Goal: Information Seeking & Learning: Learn about a topic

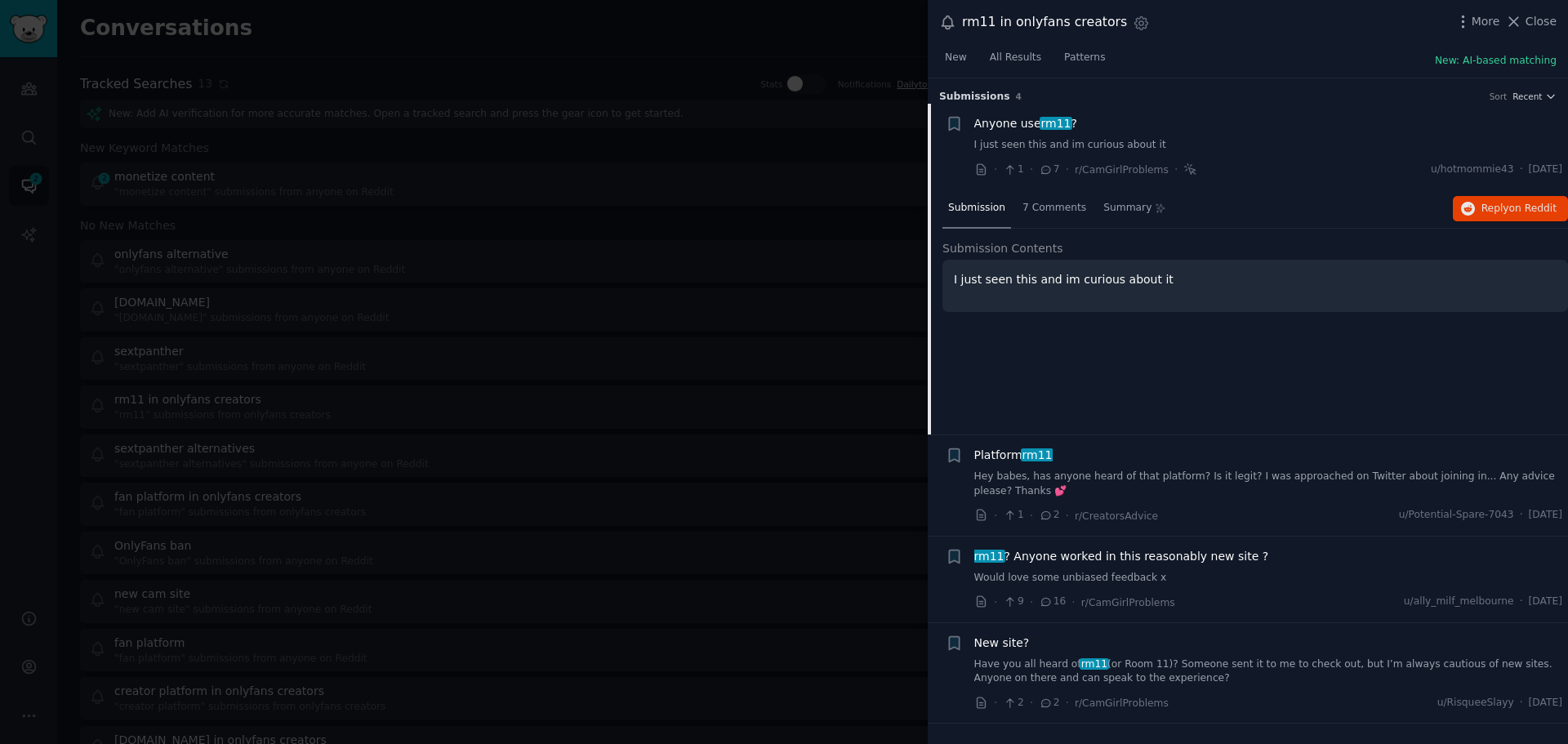
click at [828, 286] on div at bounding box center [784, 372] width 1568 height 744
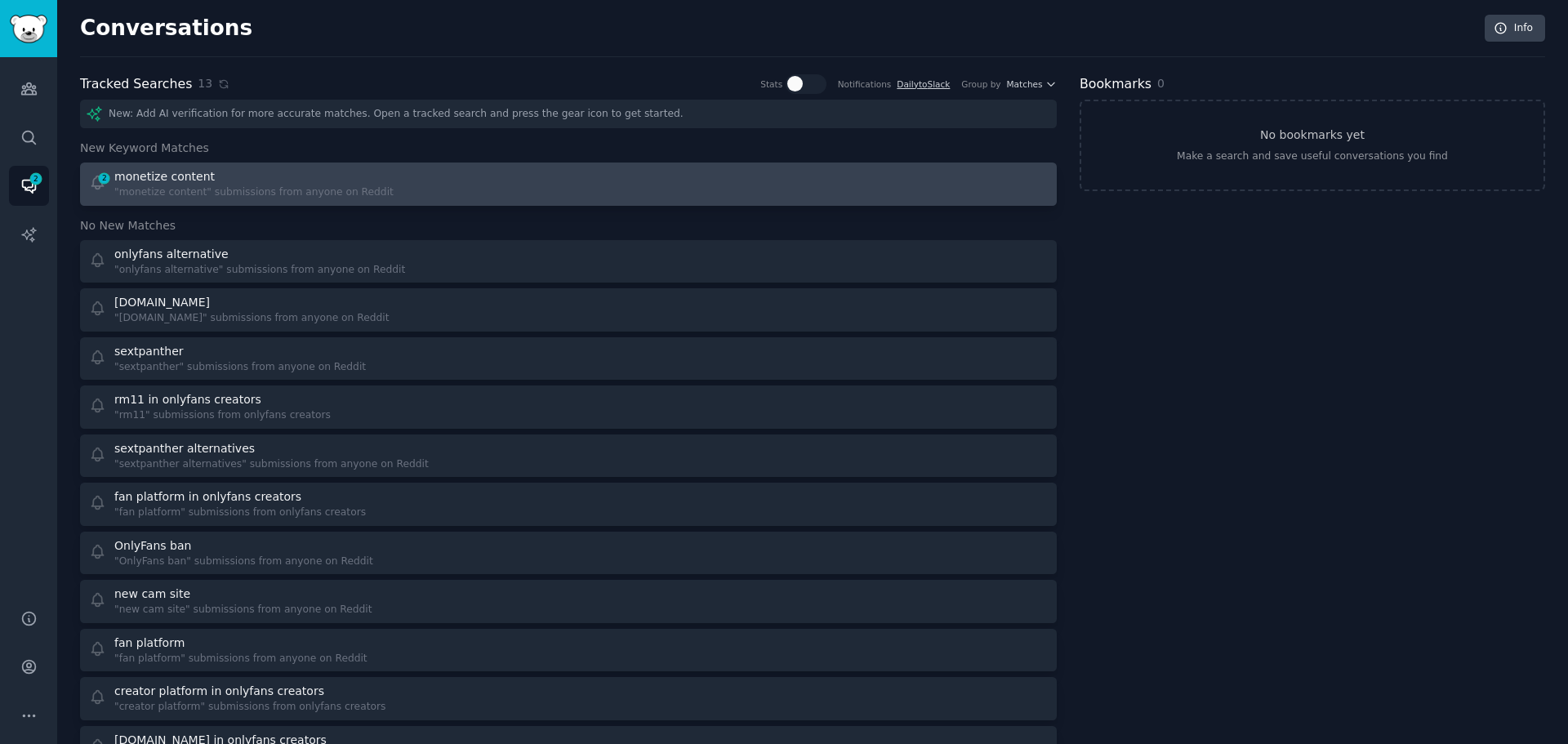
click at [229, 182] on div "monetize content" at bounding box center [254, 176] width 280 height 17
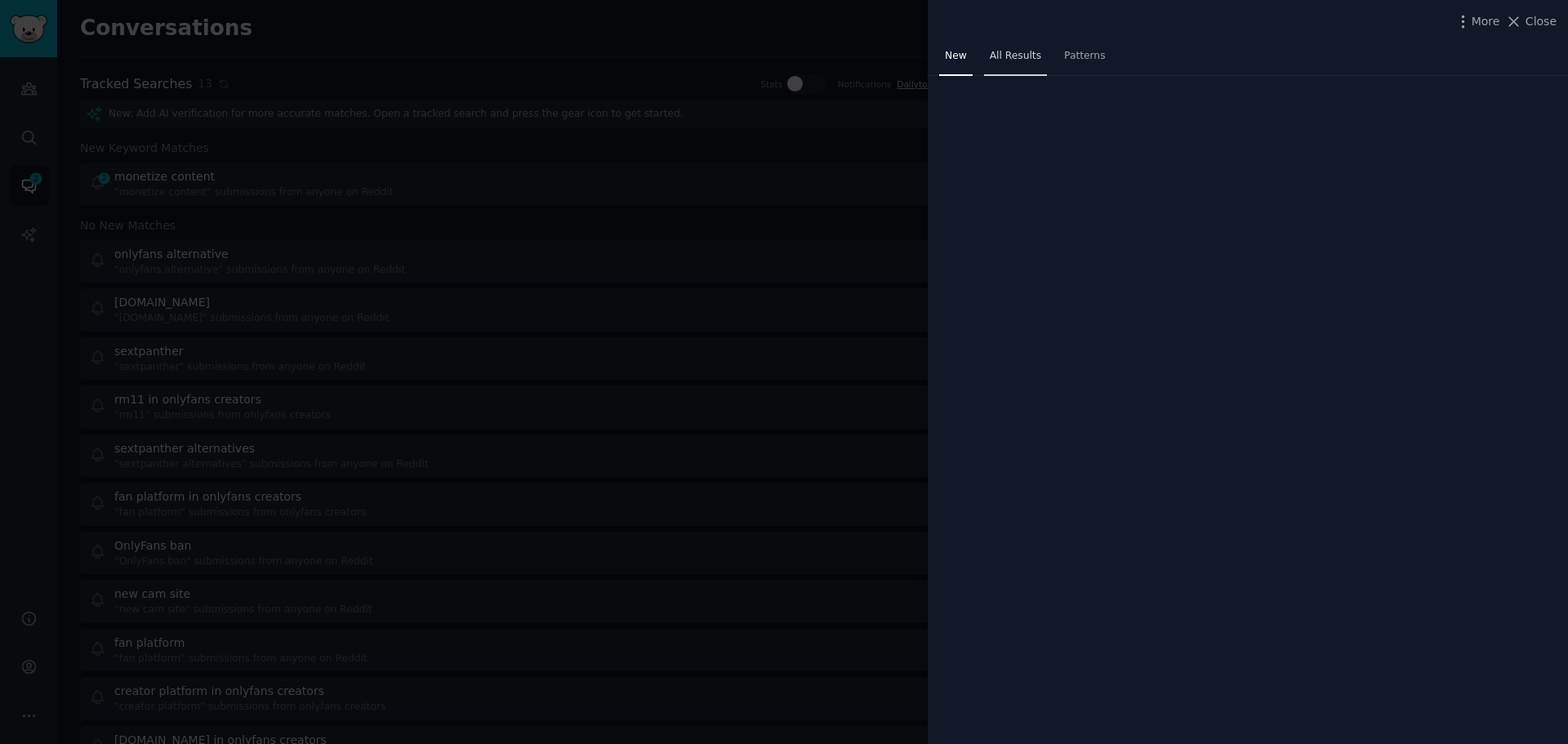
click at [1022, 58] on span "All Results" at bounding box center [1016, 56] width 51 height 15
click at [201, 190] on div at bounding box center [784, 372] width 1568 height 744
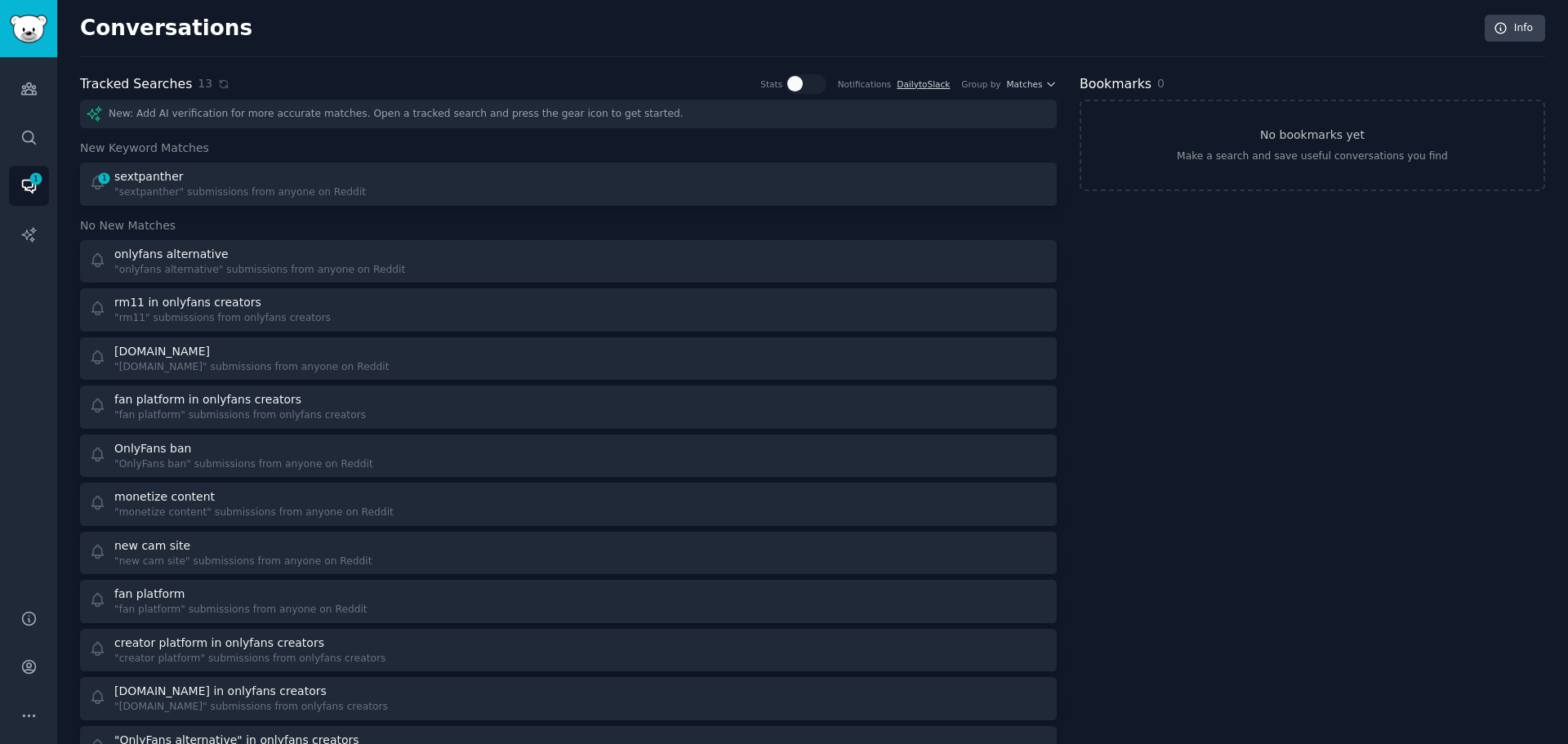
click at [201, 190] on div ""sextpanther" submissions from anyone on Reddit" at bounding box center [240, 193] width 252 height 15
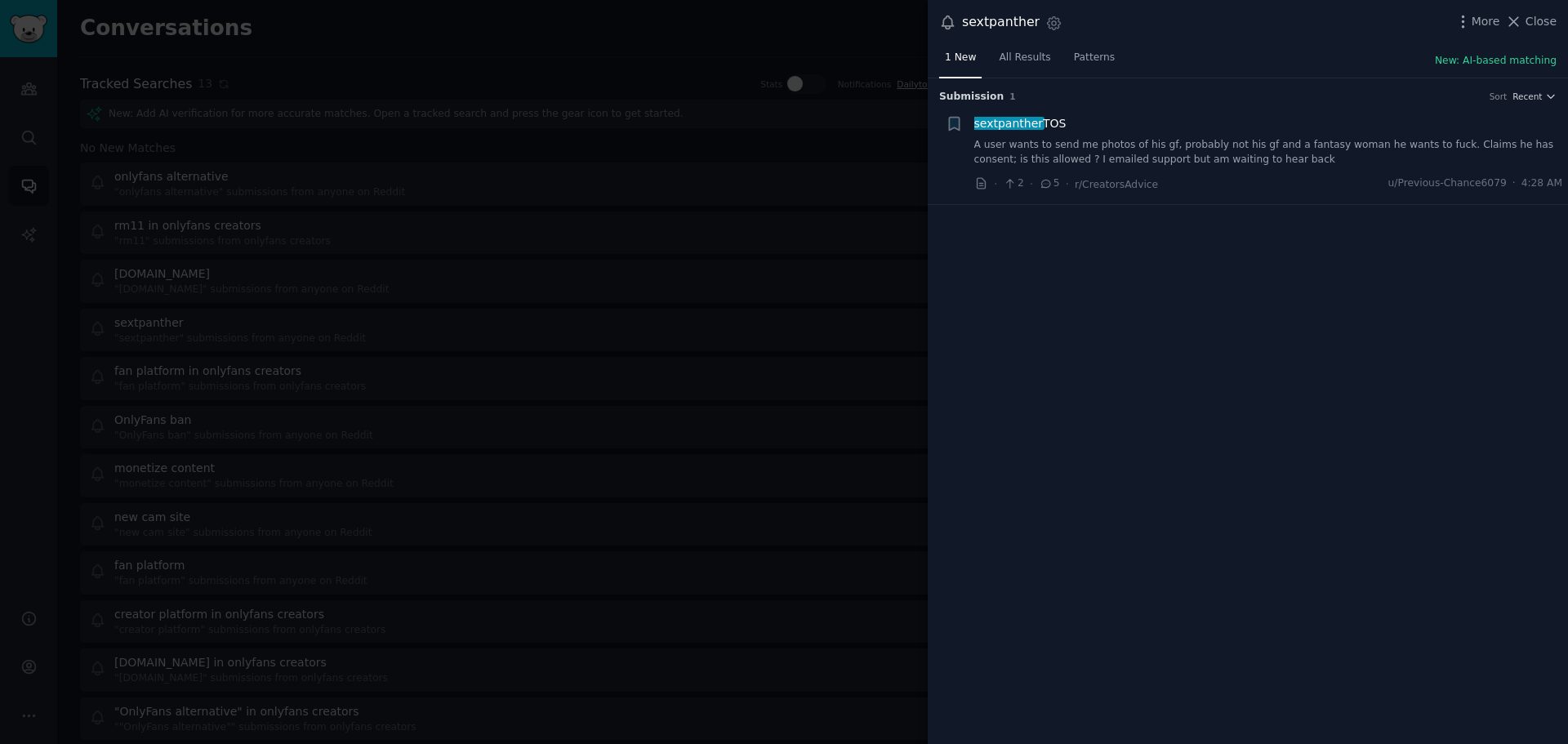
click at [333, 197] on div at bounding box center [784, 372] width 1568 height 744
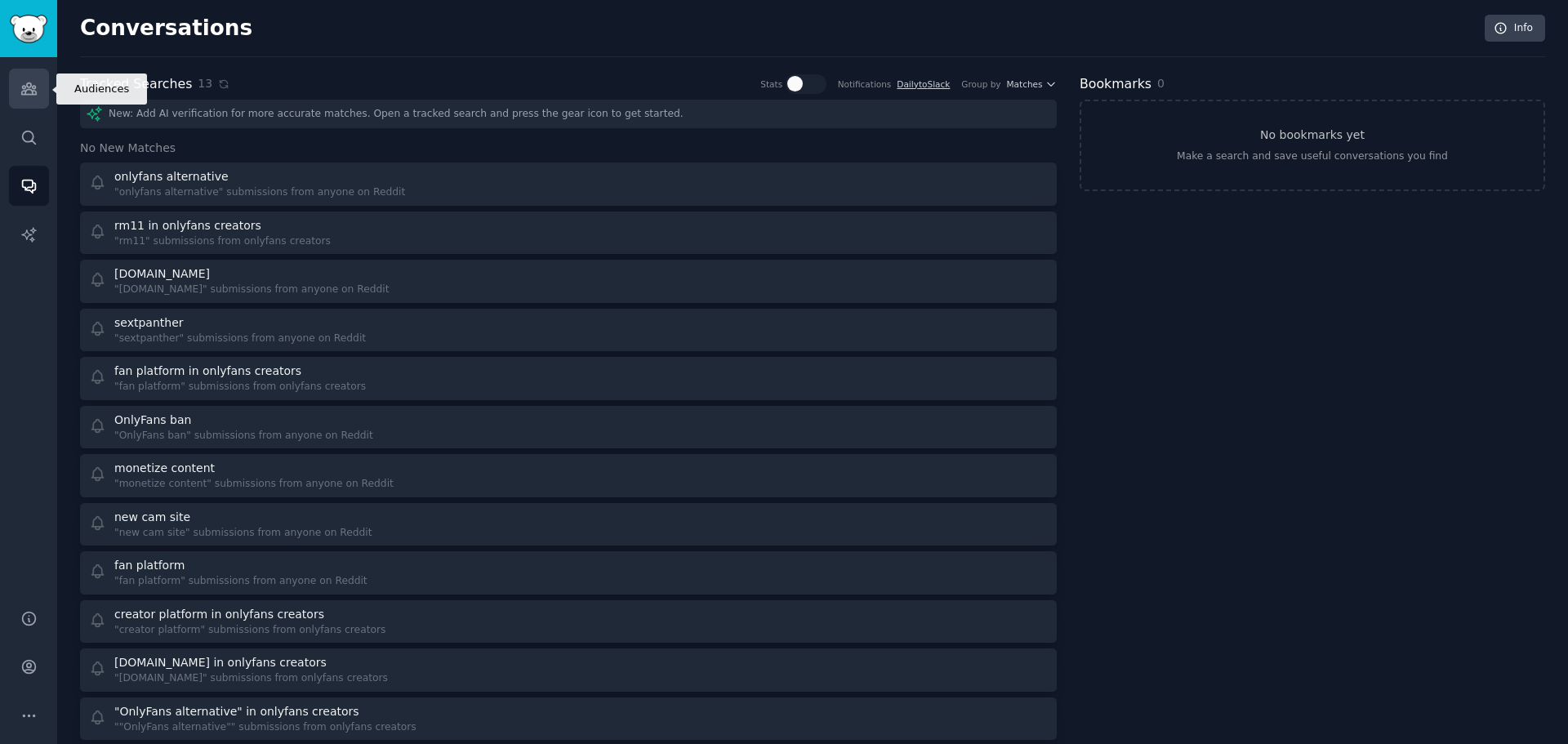
click at [35, 87] on icon "Sidebar" at bounding box center [28, 89] width 15 height 12
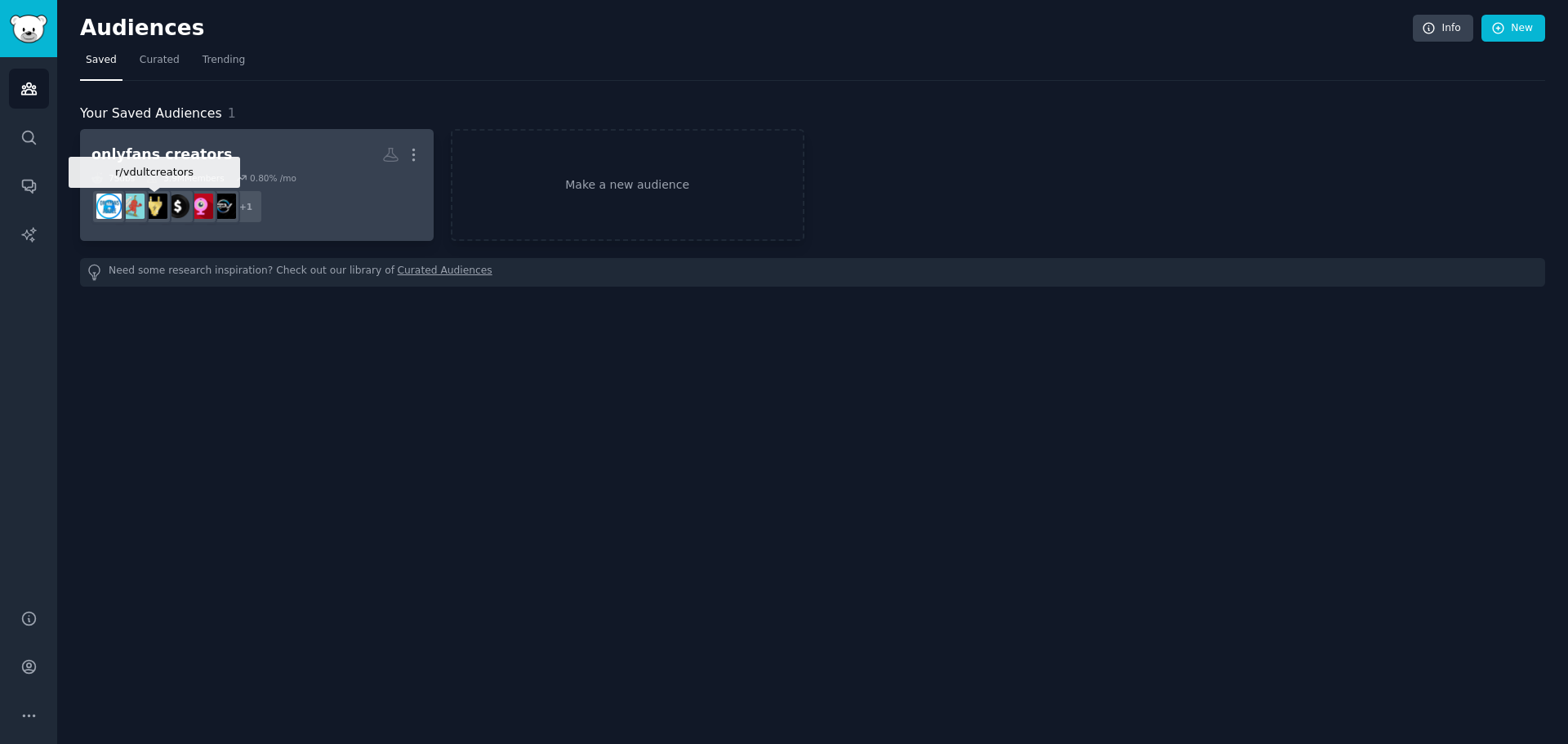
click at [153, 204] on img at bounding box center [155, 207] width 26 height 26
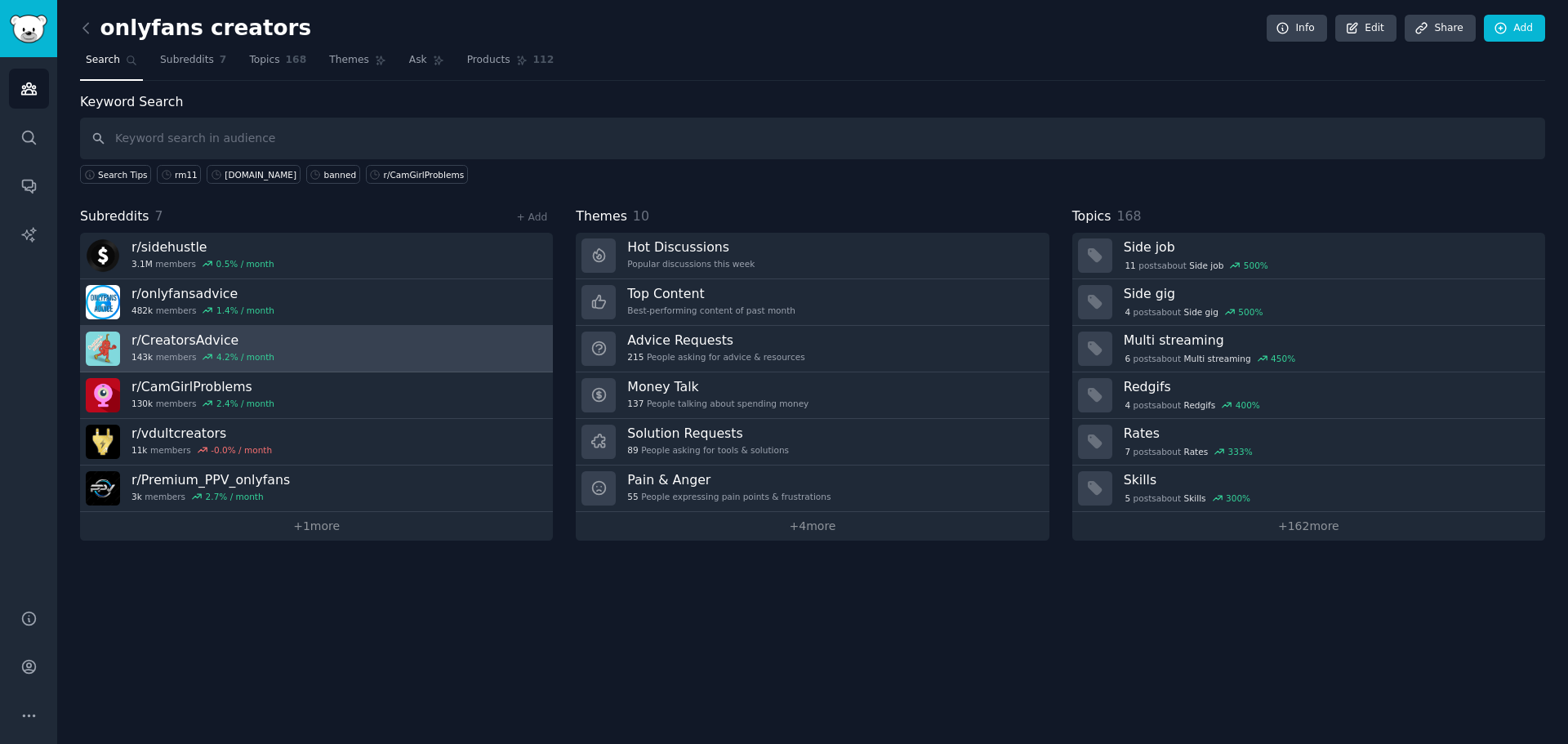
click at [283, 348] on link "r/ CreatorsAdvice 143k members 4.2 % / month" at bounding box center [316, 349] width 473 height 46
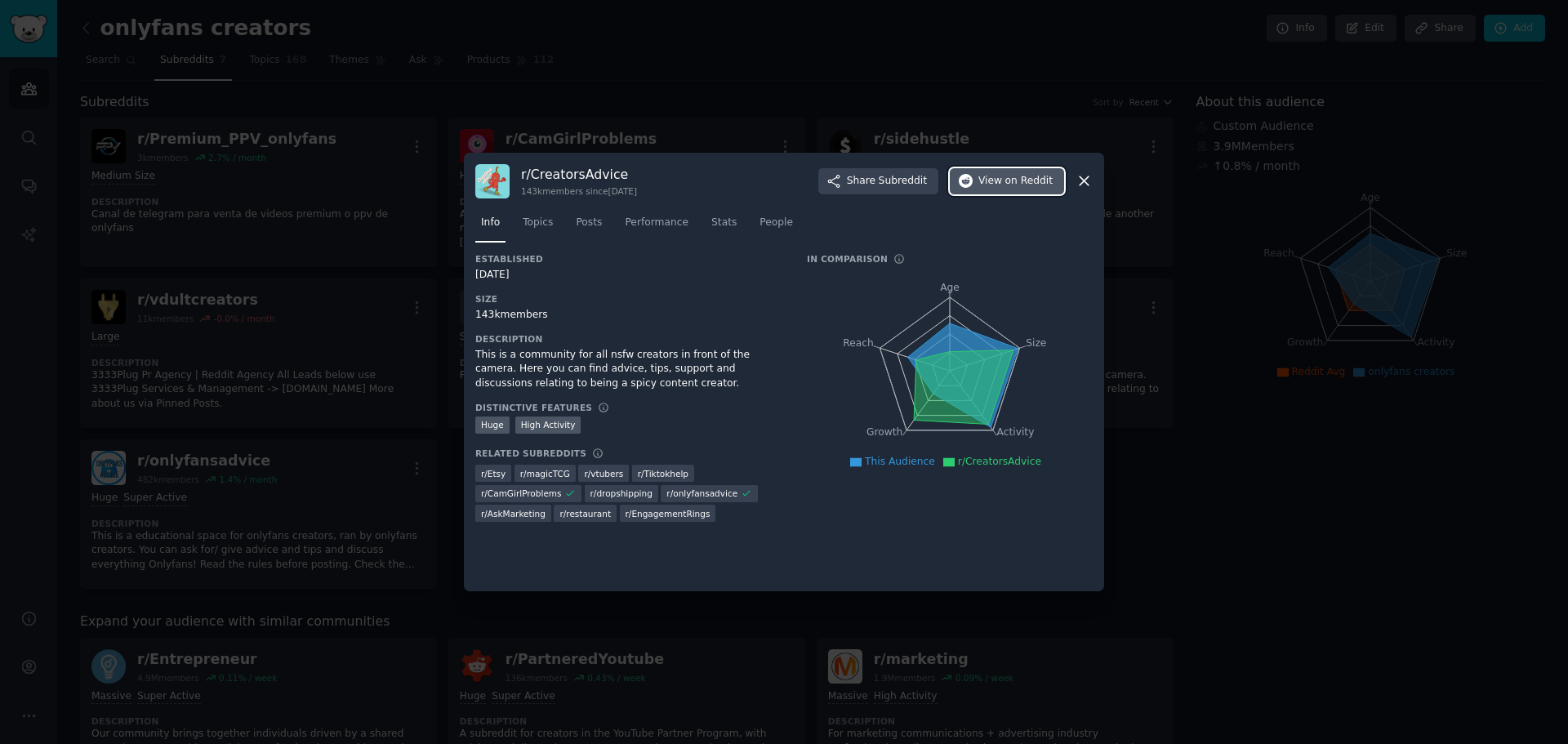
click at [1005, 183] on span "View on Reddit" at bounding box center [1015, 181] width 74 height 15
click at [1087, 185] on icon at bounding box center [1084, 180] width 17 height 17
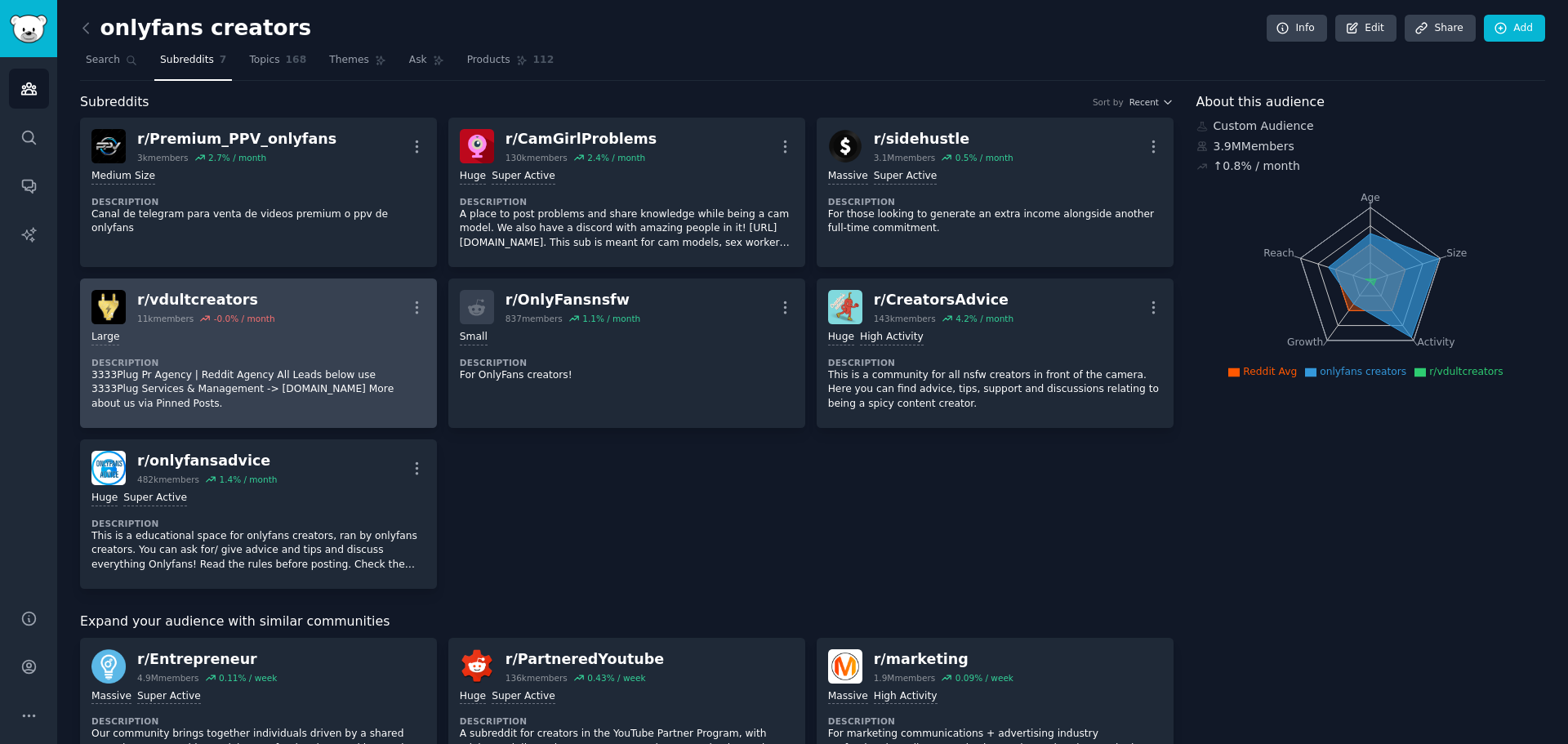
click at [342, 328] on div "Large Description 3333Plug Pr Agency | Reddit Agency All Leads below use 3333Pl…" at bounding box center [259, 370] width 334 height 92
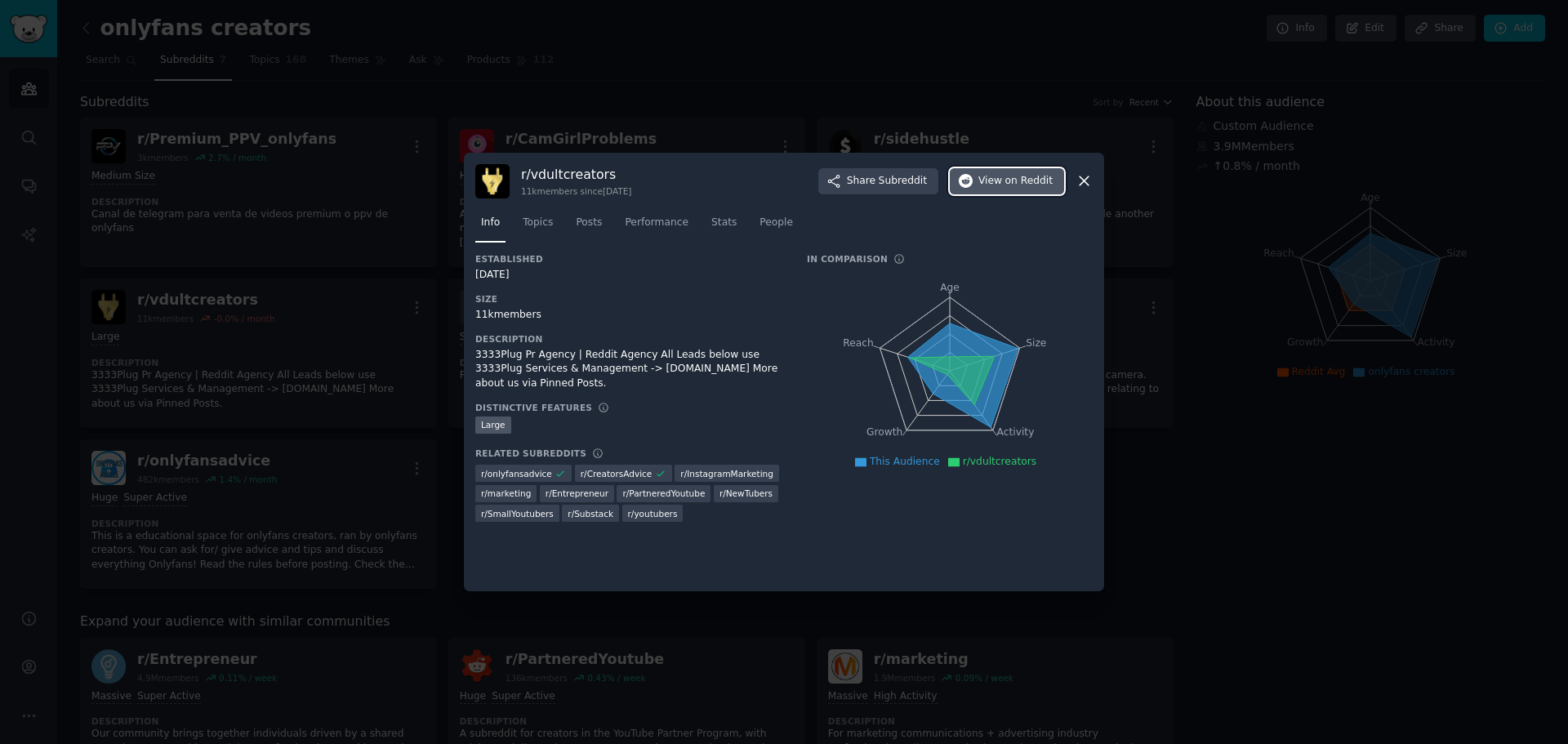
click at [1007, 187] on span "View on Reddit" at bounding box center [1015, 181] width 74 height 15
click at [1078, 176] on icon at bounding box center [1084, 180] width 17 height 17
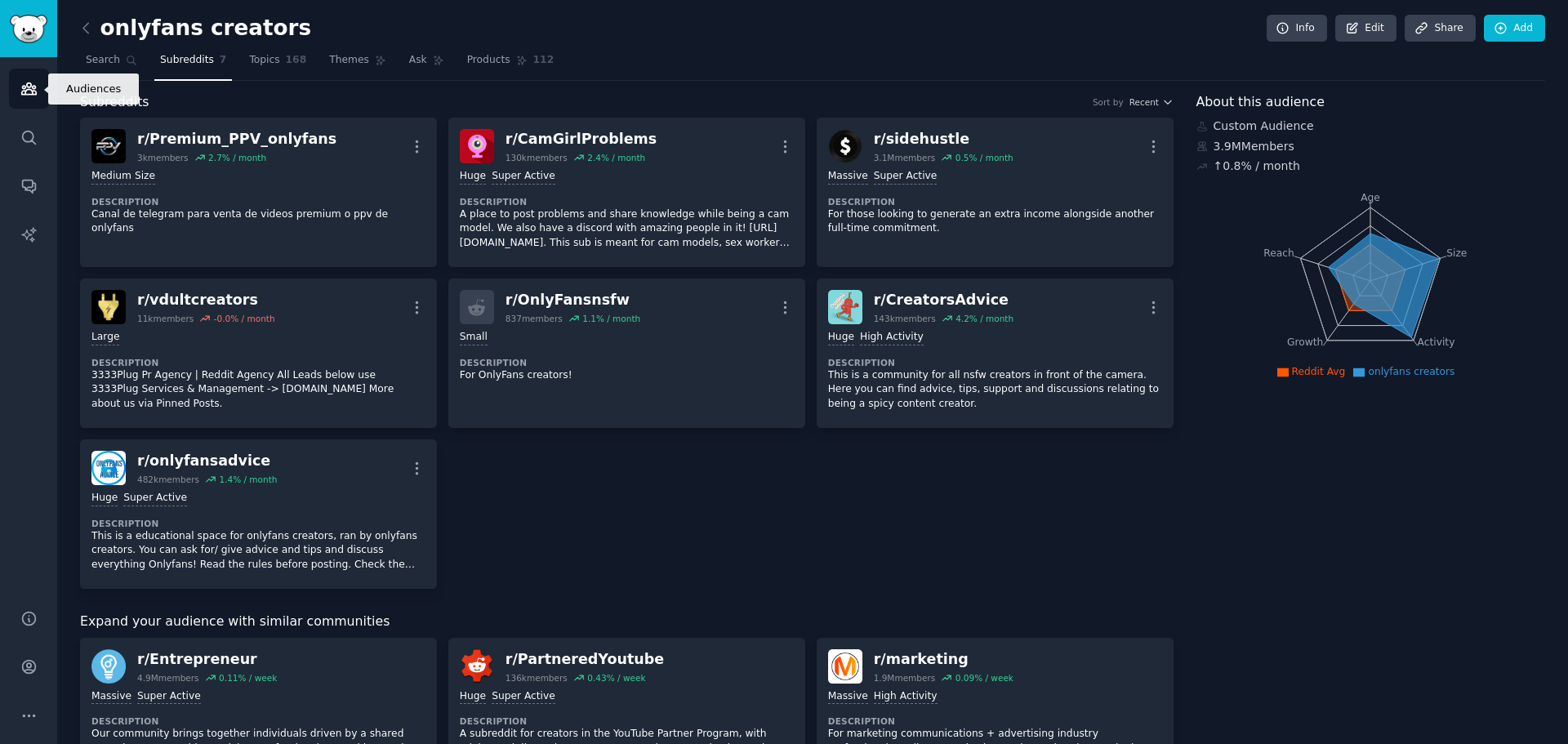
click at [29, 101] on link "Audiences" at bounding box center [29, 88] width 41 height 41
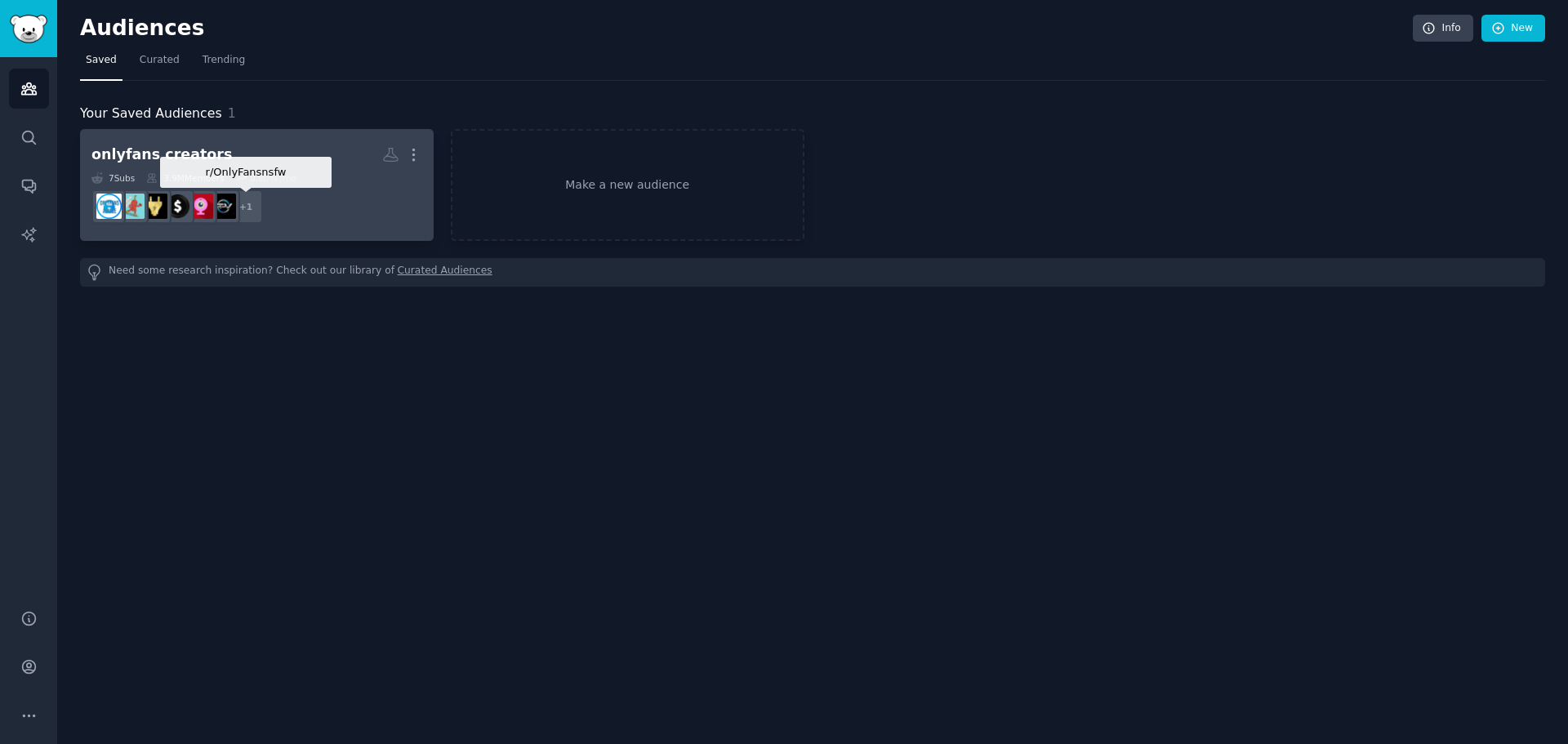
click at [241, 206] on div "+ 1" at bounding box center [246, 207] width 35 height 35
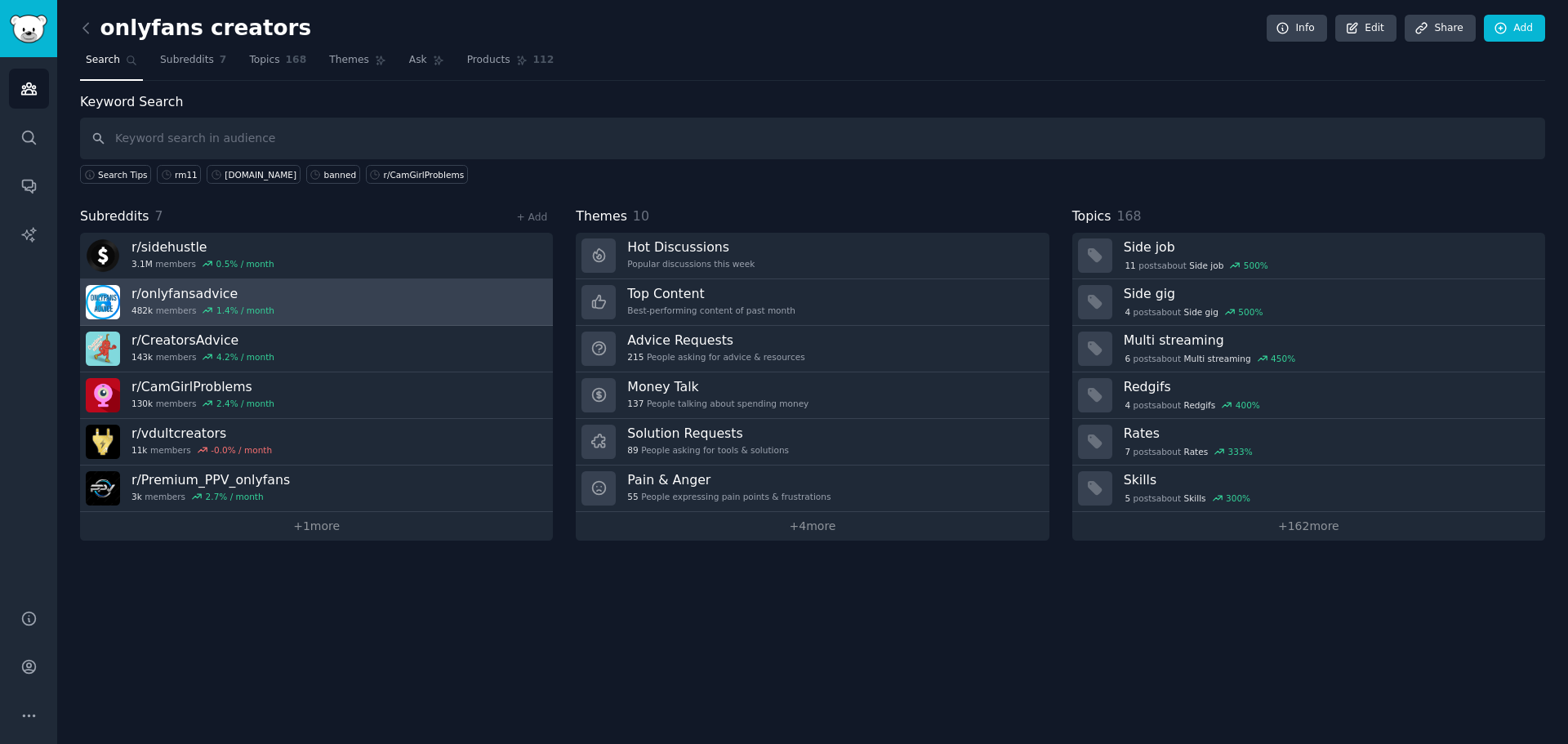
click at [309, 295] on link "r/ onlyfansadvice 482k members 1.4 % / month" at bounding box center [316, 302] width 473 height 46
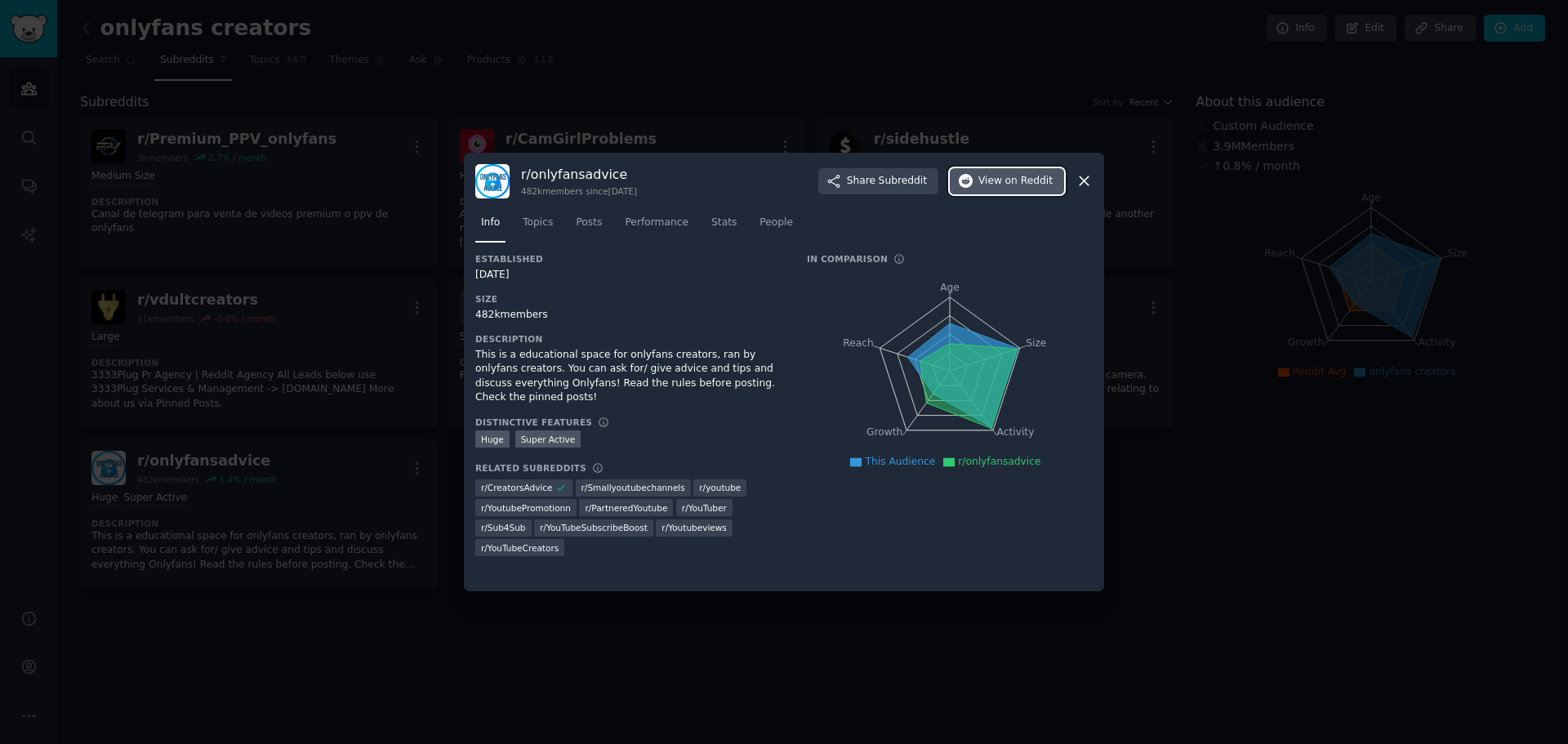
click at [1012, 187] on span "on Reddit" at bounding box center [1030, 181] width 47 height 15
